Goal: Transaction & Acquisition: Purchase product/service

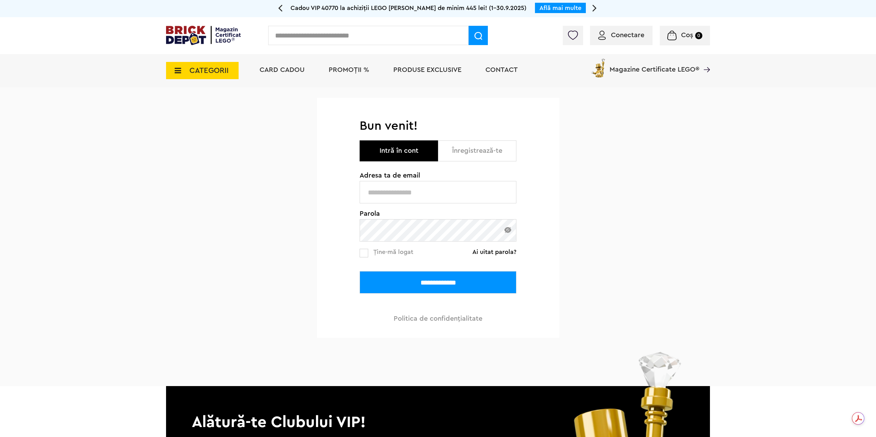
click at [413, 202] on input "text" at bounding box center [438, 192] width 157 height 22
type input "**********"
click at [439, 279] on input "**********" at bounding box center [438, 282] width 157 height 22
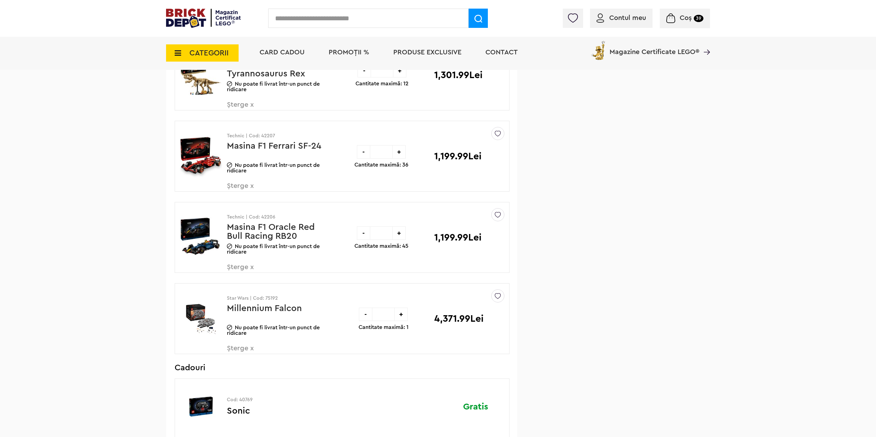
scroll to position [963, 0]
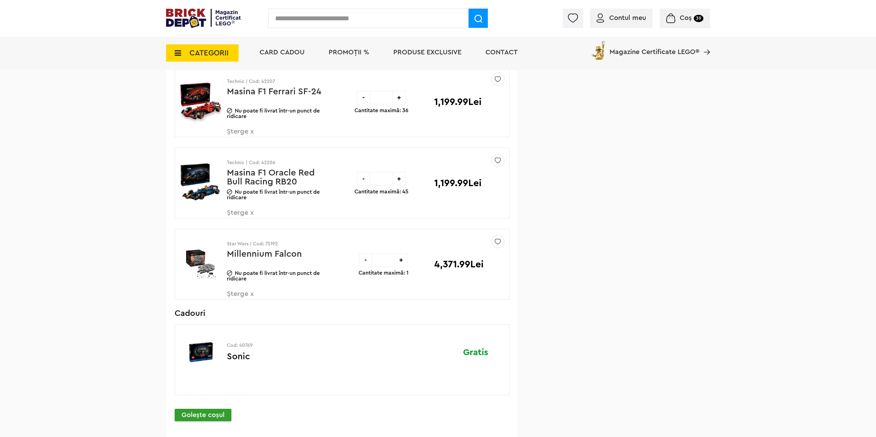
click at [231, 252] on link "Millennium Falcon" at bounding box center [264, 253] width 75 height 9
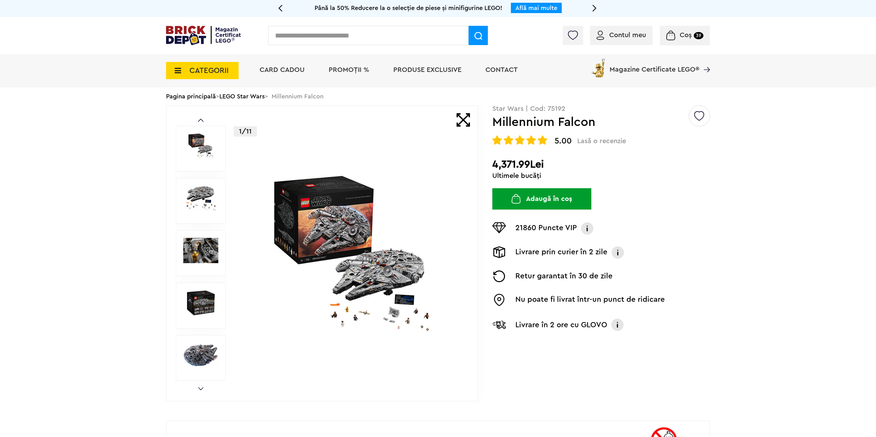
drag, startPoint x: 493, startPoint y: 162, endPoint x: 550, endPoint y: 158, distance: 56.9
click at [550, 158] on div "Creează o listă nouă Star Wars | Cod: 75192 Millennium Falcon 5.00 Lasă o recen…" at bounding box center [601, 223] width 218 height 236
click at [557, 161] on h2 "4,371.99Lei" at bounding box center [601, 164] width 218 height 12
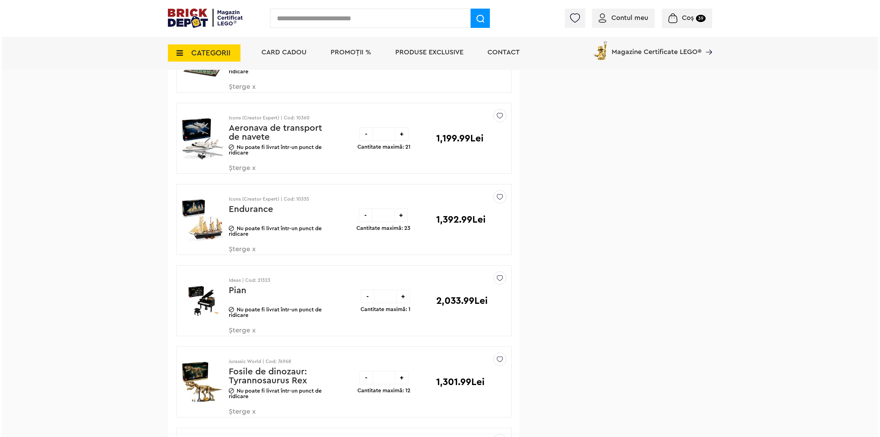
scroll to position [585, 0]
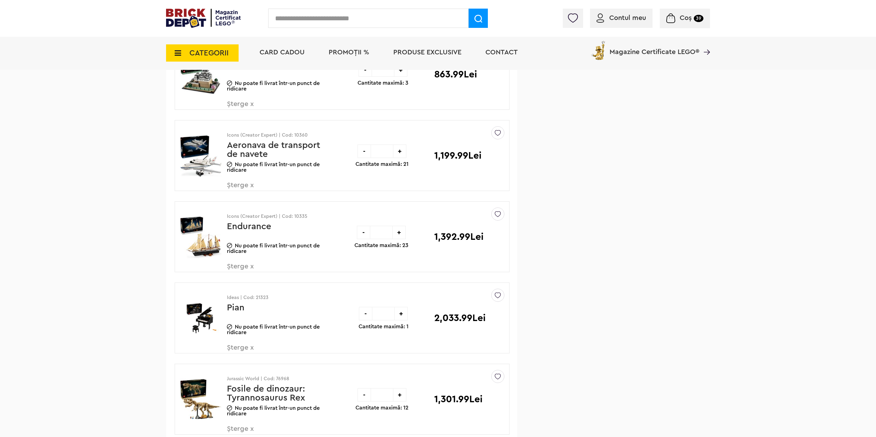
click at [309, 28] on div "Contul meu Contul meu Comenzile mele Date personale Adrese Parolă Listă dorințe…" at bounding box center [438, 18] width 876 height 37
click at [307, 21] on input "text" at bounding box center [368, 18] width 200 height 19
type input "**********"
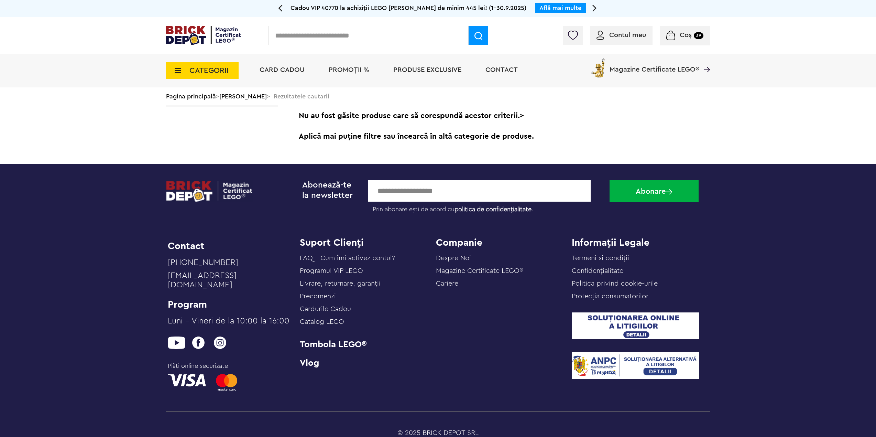
click at [317, 19] on div "Contul meu Contul meu Comenzile mele Date personale Adrese Parolă Listă dorințe…" at bounding box center [438, 35] width 876 height 37
click at [315, 31] on input "text" at bounding box center [368, 35] width 200 height 19
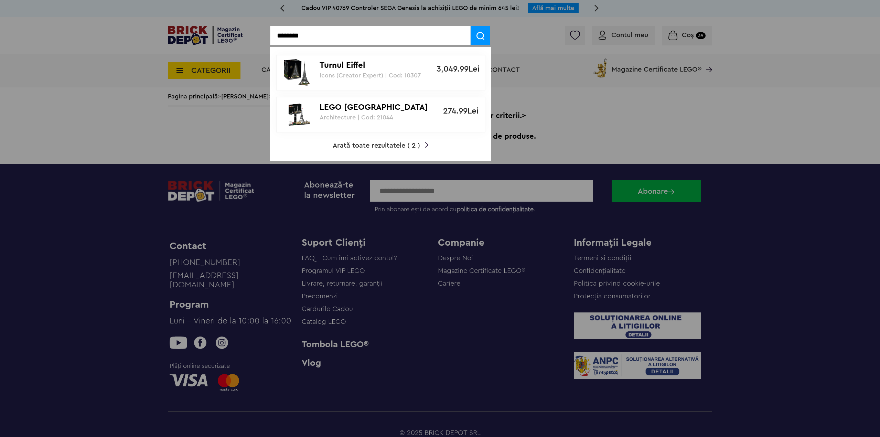
click at [216, 130] on div at bounding box center [440, 218] width 880 height 437
click at [237, 129] on div at bounding box center [440, 218] width 880 height 437
click at [224, 138] on div at bounding box center [440, 218] width 880 height 437
click at [225, 90] on div at bounding box center [440, 218] width 880 height 437
click at [389, 35] on input "********" at bounding box center [370, 35] width 200 height 19
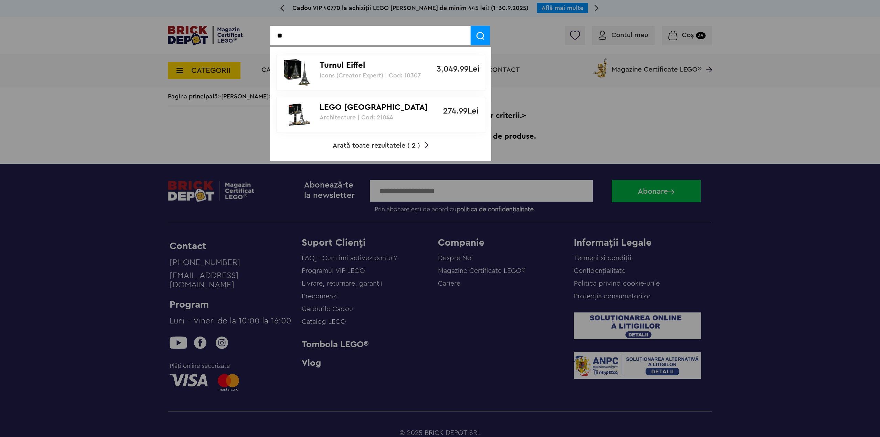
type input "*"
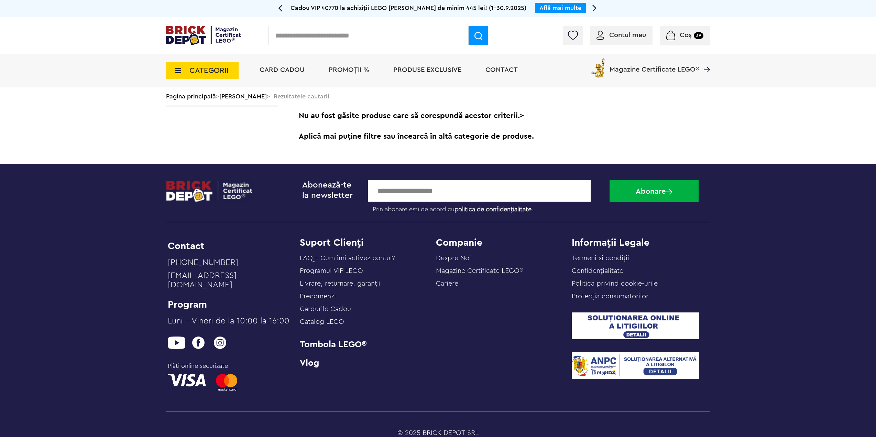
click at [234, 158] on body "Adăugat în coș Sonic Către coșul tău Continuă cumpărăturile Cadou VIP 40770 la …" at bounding box center [438, 236] width 876 height 473
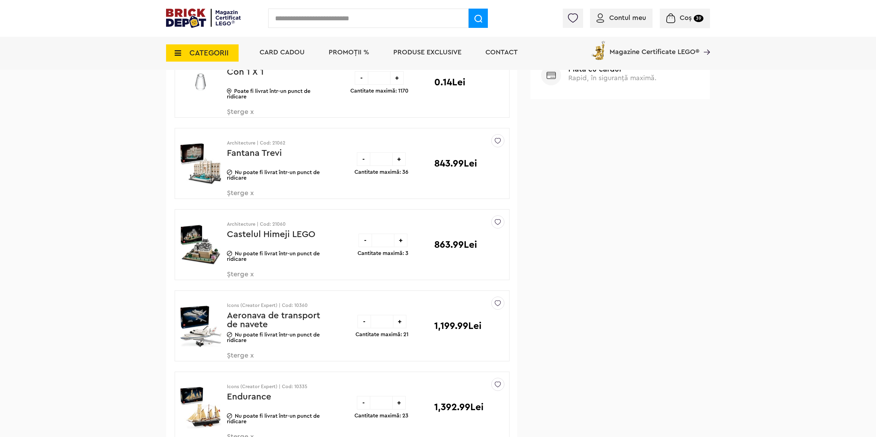
scroll to position [413, 0]
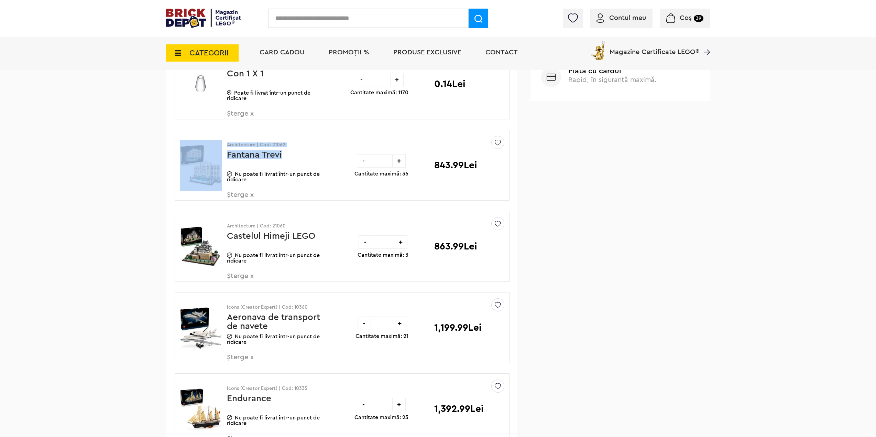
drag, startPoint x: 227, startPoint y: 155, endPoint x: 303, endPoint y: 154, distance: 76.0
click at [303, 154] on div "Architecture | Cod: 21062 Fantana Trevi Nu poate fi livrat într-un punct de rid…" at bounding box center [258, 168] width 167 height 76
click at [307, 154] on p "Fantana Trevi" at bounding box center [276, 159] width 98 height 18
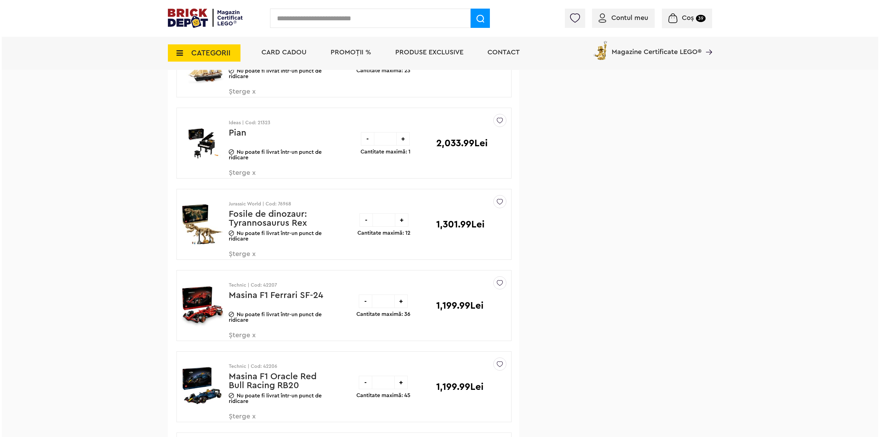
scroll to position [757, 0]
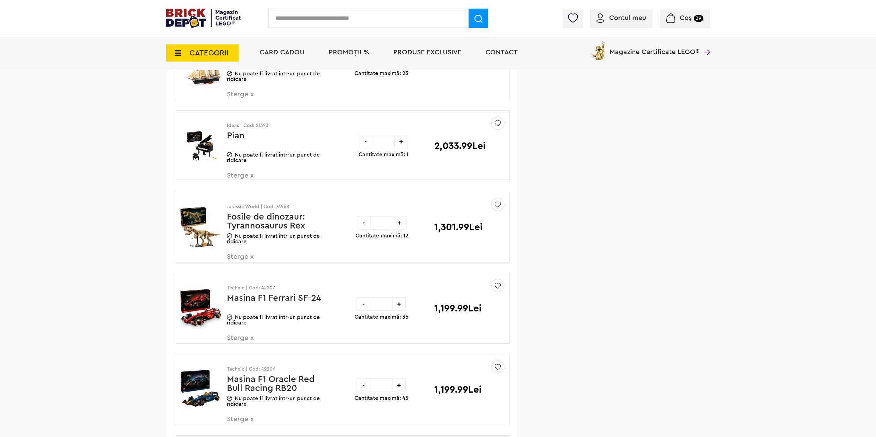
click at [370, 14] on input "text" at bounding box center [368, 18] width 200 height 19
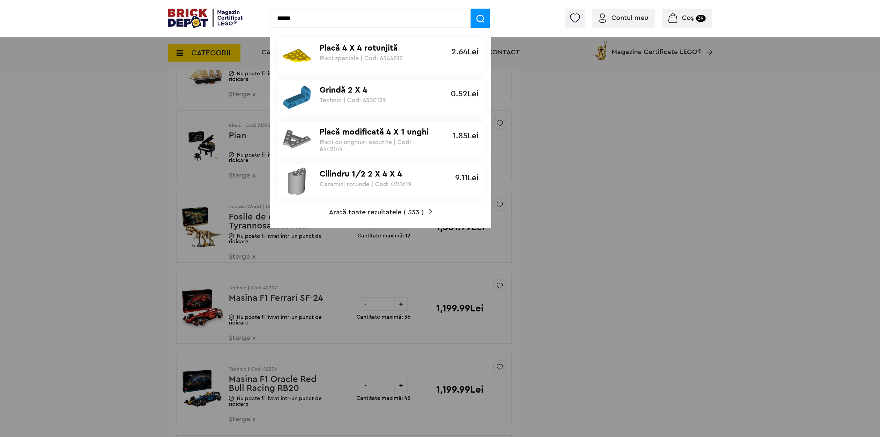
type input "*****"
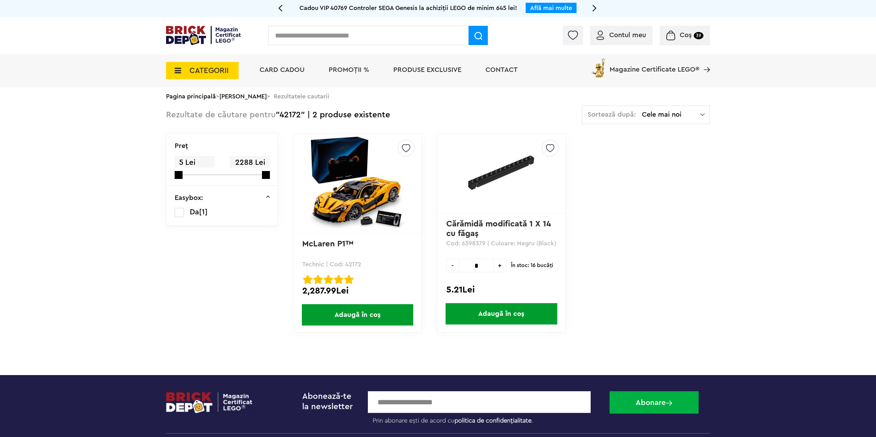
click at [372, 177] on img at bounding box center [357, 183] width 96 height 96
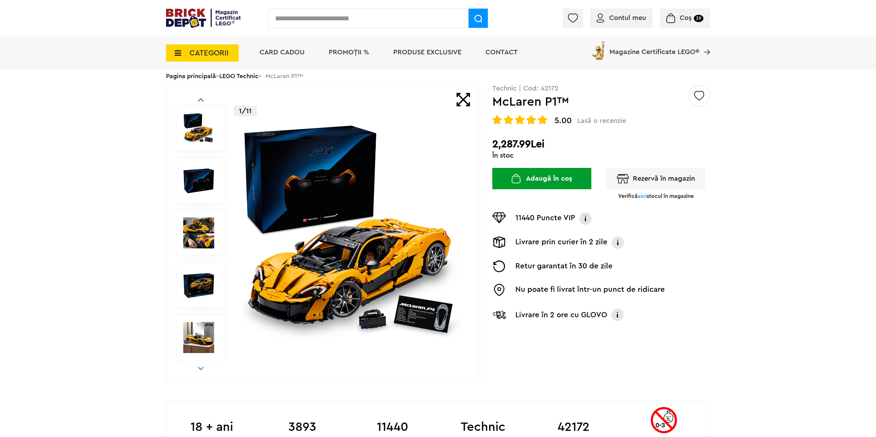
scroll to position [34, 0]
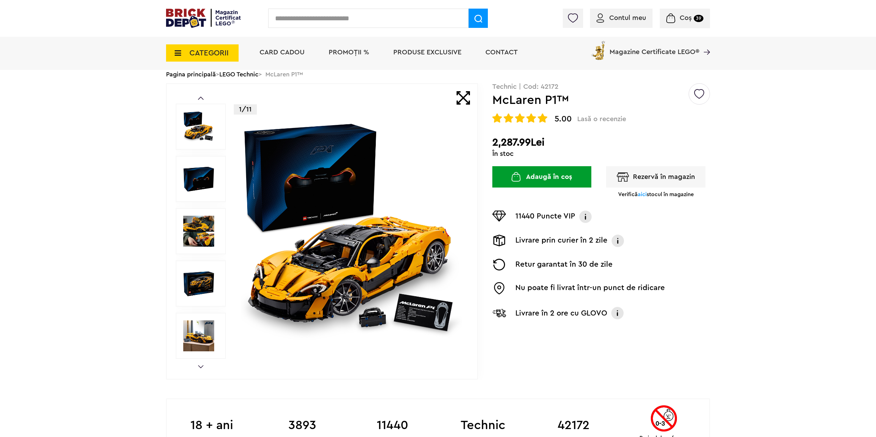
click at [192, 133] on img at bounding box center [198, 126] width 31 height 31
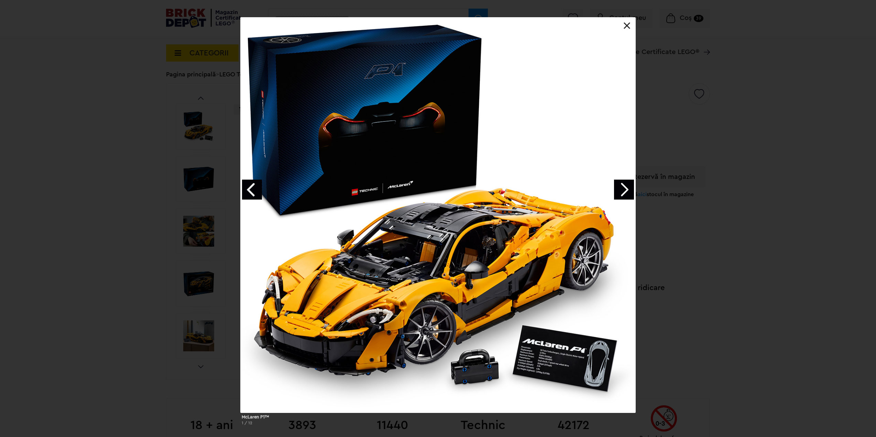
click at [623, 188] on link "Next image" at bounding box center [624, 190] width 20 height 20
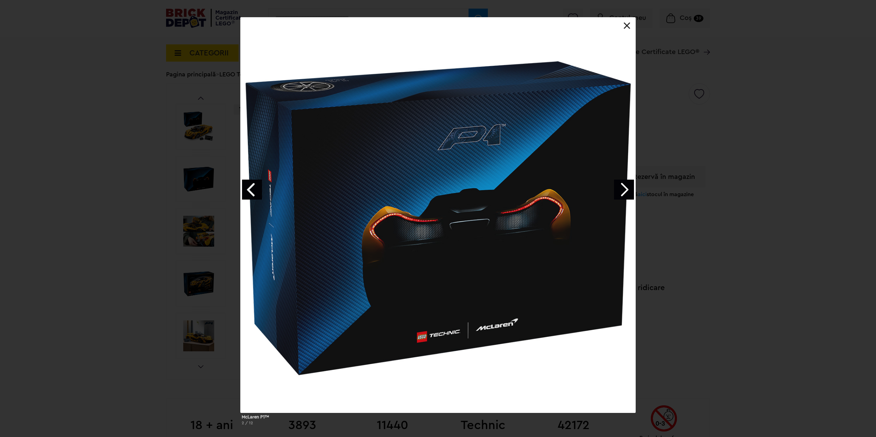
click at [623, 188] on link "Next image" at bounding box center [624, 190] width 20 height 20
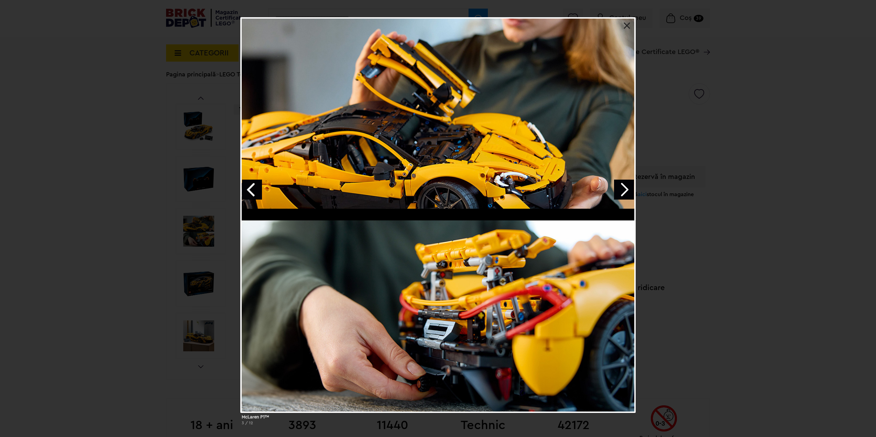
click at [622, 188] on link "Next image" at bounding box center [624, 190] width 20 height 20
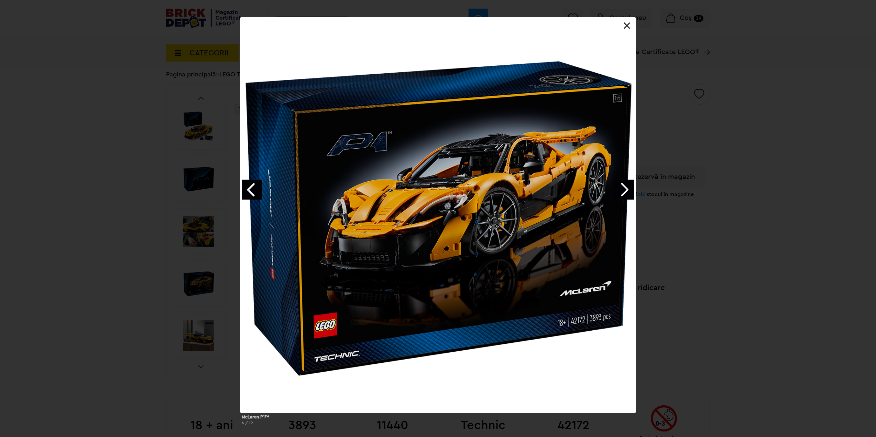
click at [622, 188] on link "Next image" at bounding box center [624, 190] width 20 height 20
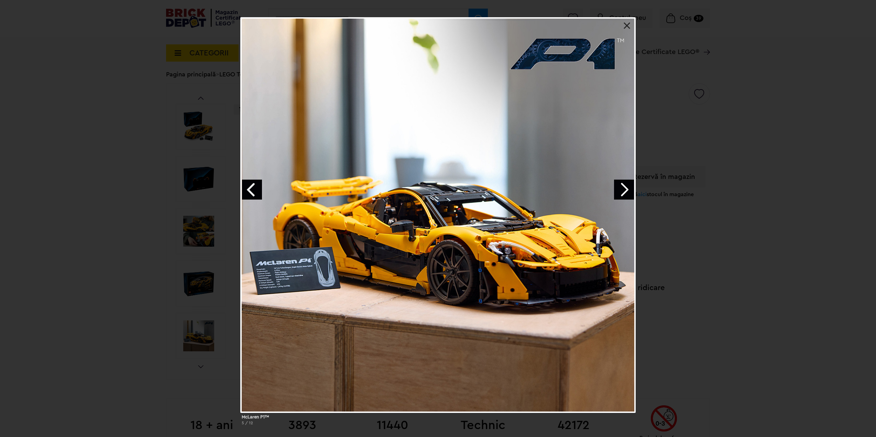
click at [622, 190] on link "Next image" at bounding box center [624, 190] width 20 height 20
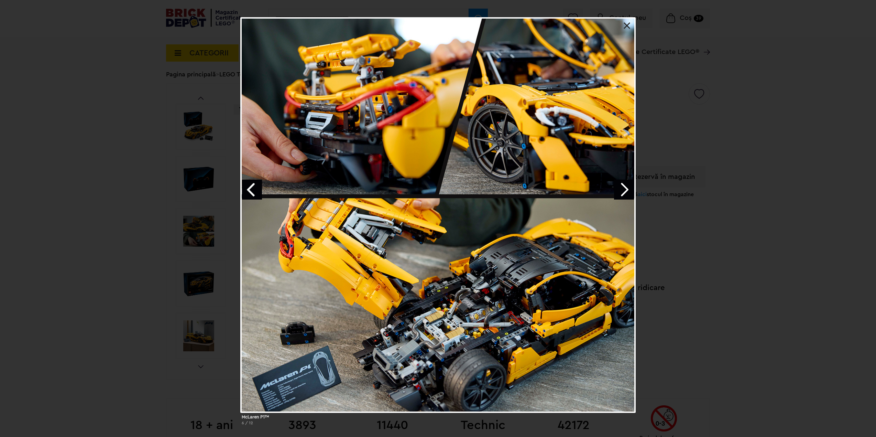
click at [622, 190] on link "Next image" at bounding box center [624, 190] width 20 height 20
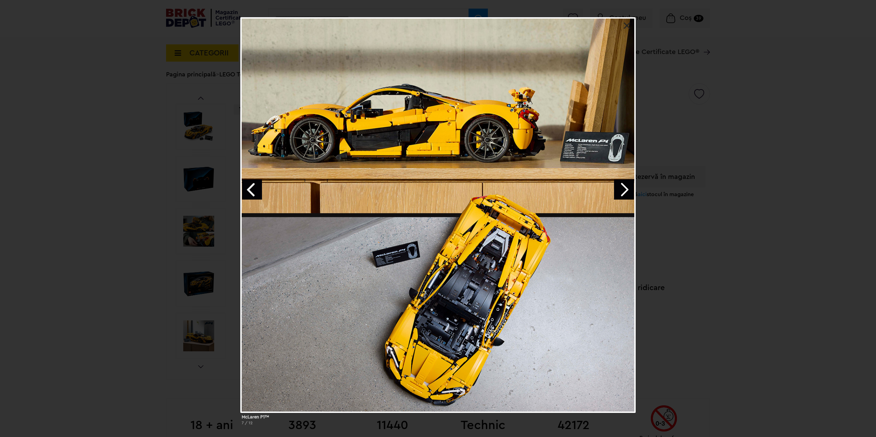
click at [622, 190] on link "Next image" at bounding box center [624, 190] width 20 height 20
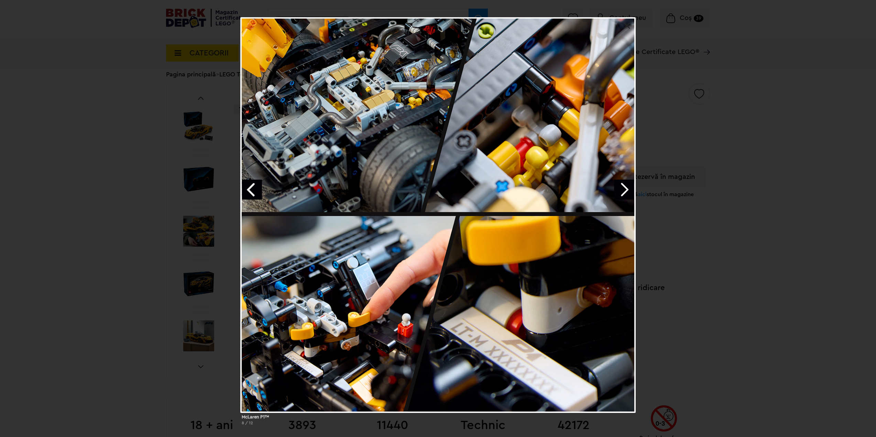
click at [620, 194] on link "Next image" at bounding box center [624, 190] width 20 height 20
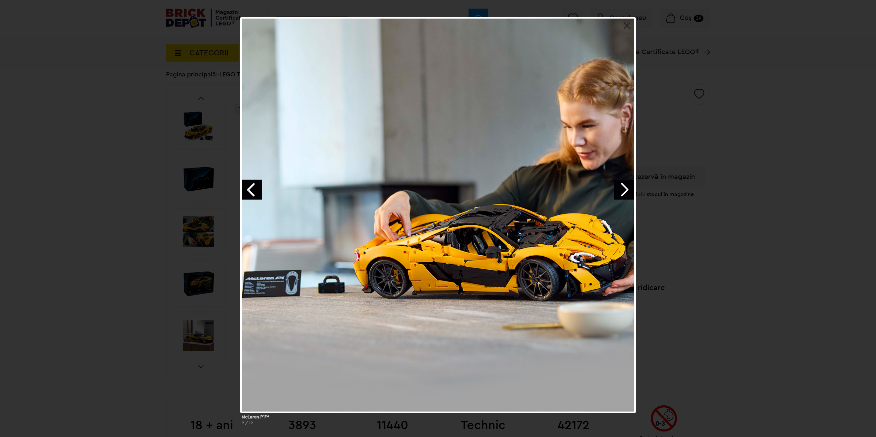
click at [626, 22] on link at bounding box center [627, 25] width 7 height 7
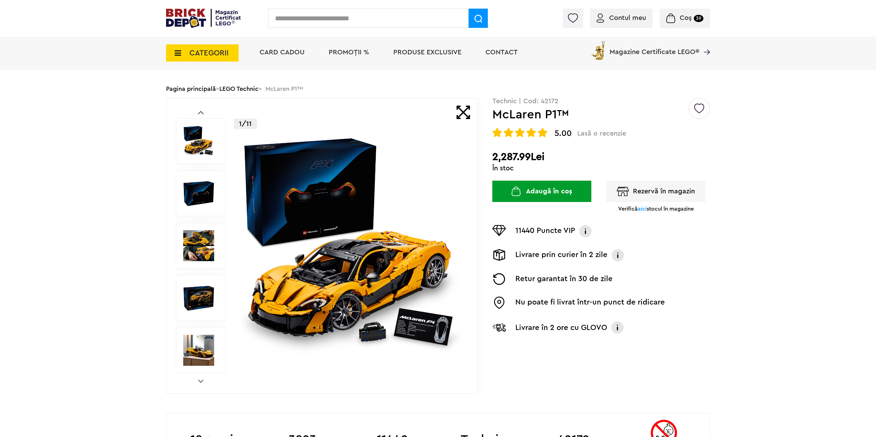
scroll to position [138, 0]
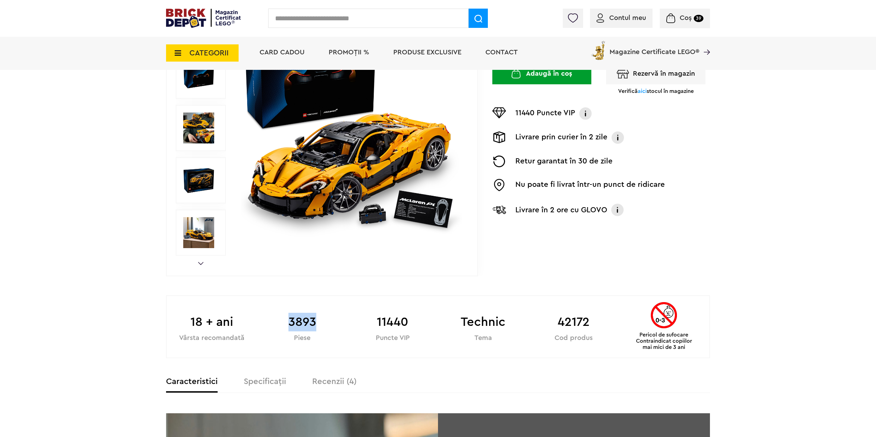
drag, startPoint x: 314, startPoint y: 321, endPoint x: 335, endPoint y: 320, distance: 20.6
click at [335, 320] on b "3893" at bounding box center [302, 322] width 90 height 19
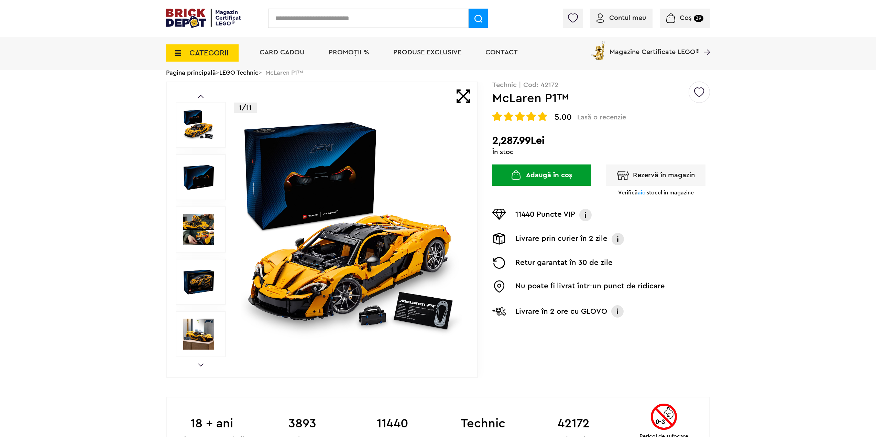
scroll to position [34, 0]
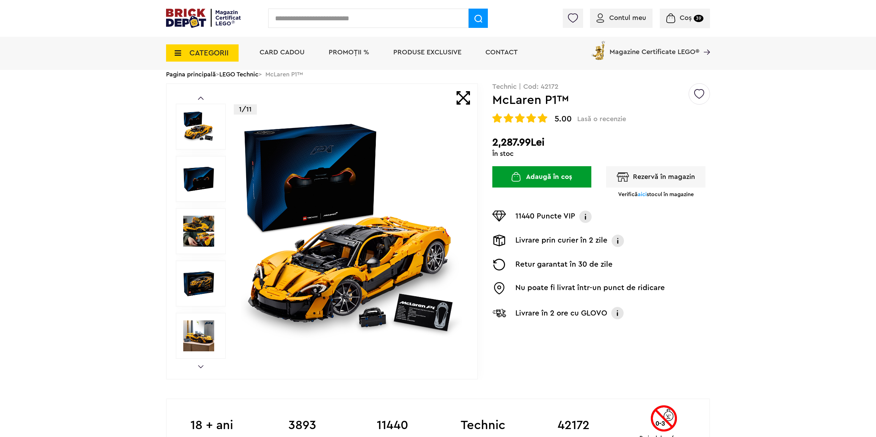
click at [191, 286] on img at bounding box center [198, 283] width 31 height 31
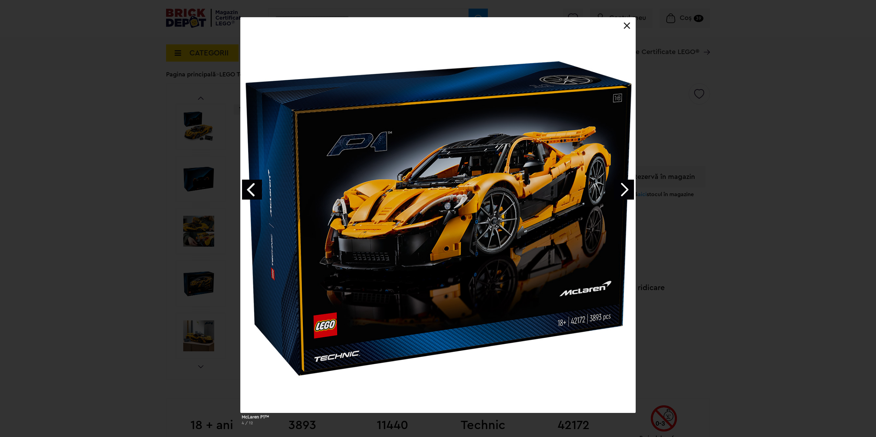
click at [626, 188] on link "Next image" at bounding box center [624, 190] width 20 height 20
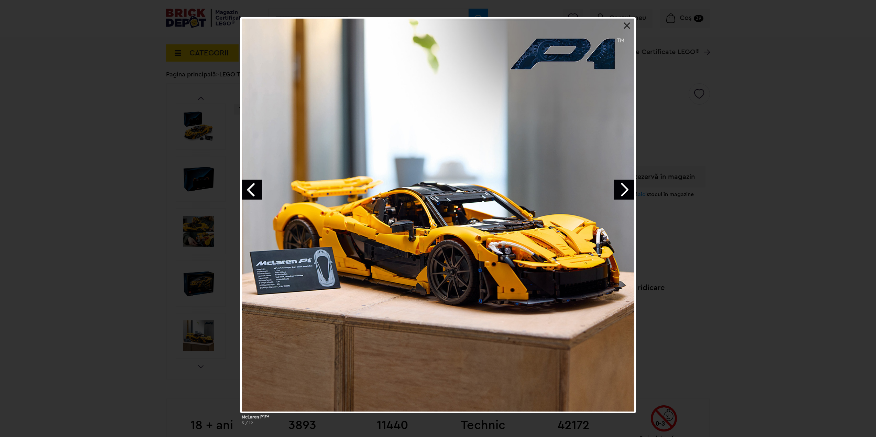
click at [626, 188] on link "Next image" at bounding box center [624, 190] width 20 height 20
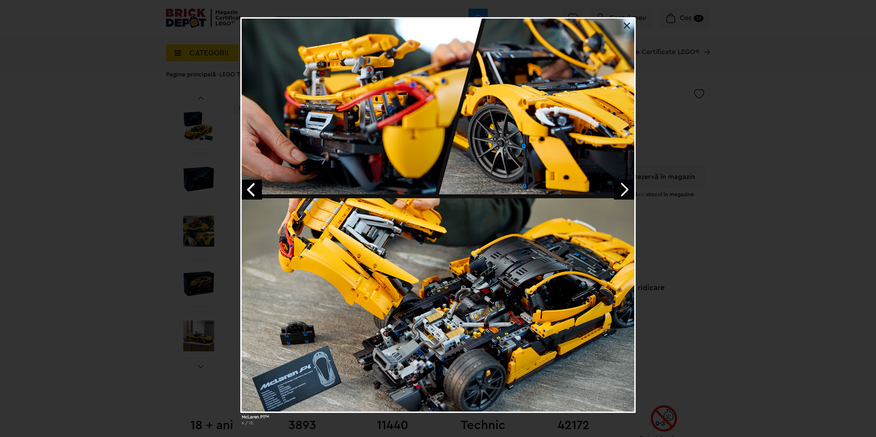
click at [121, 180] on div "McLaren P1™ 6 / 12" at bounding box center [438, 223] width 876 height 413
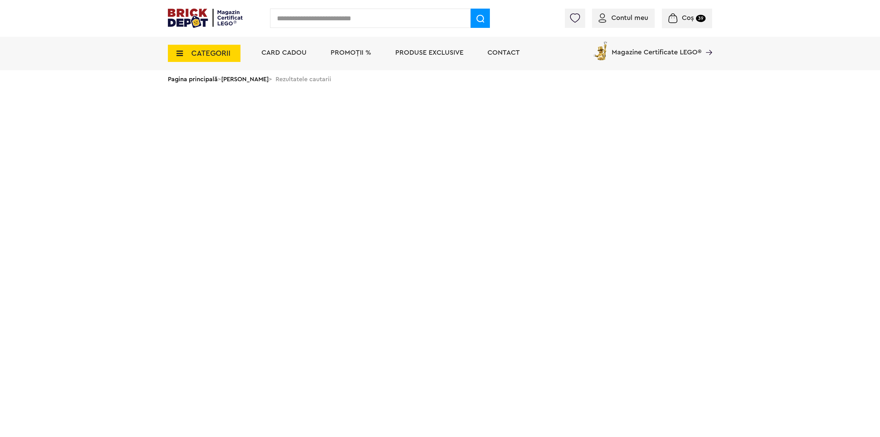
click at [696, 21] on span "Coș 39" at bounding box center [686, 17] width 37 height 7
click at [685, 17] on span "Coș" at bounding box center [688, 17] width 12 height 7
click at [185, 19] on img at bounding box center [205, 18] width 75 height 19
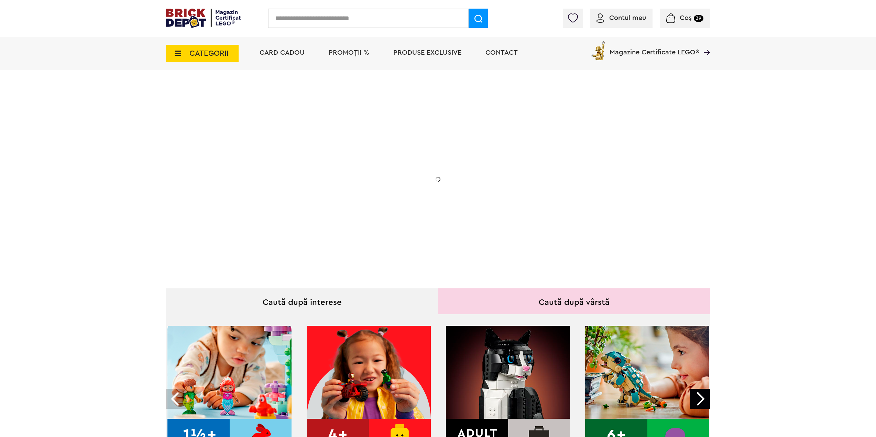
click at [671, 15] on img at bounding box center [670, 18] width 9 height 10
click at [689, 17] on span "Coș" at bounding box center [686, 17] width 12 height 7
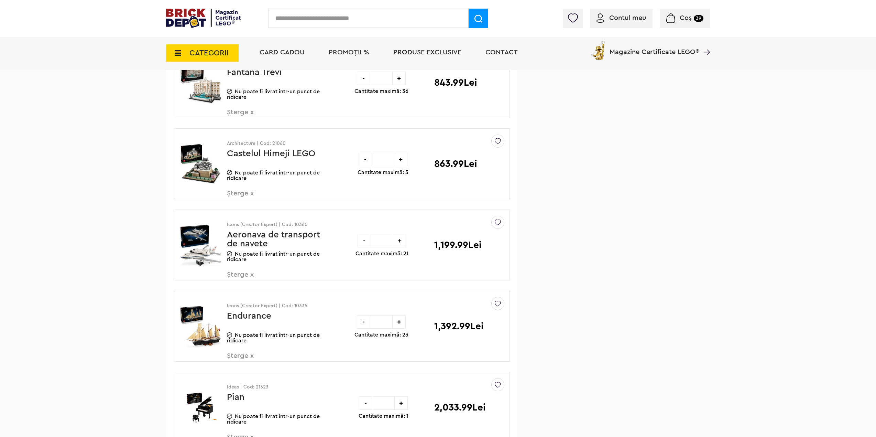
scroll to position [516, 0]
